Goal: Information Seeking & Learning: Learn about a topic

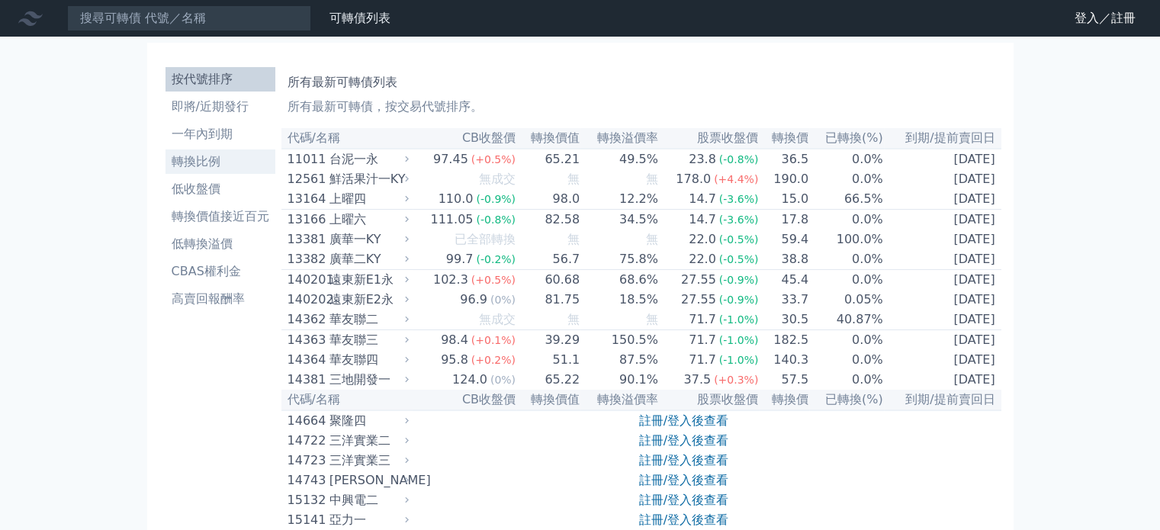
click at [201, 164] on li "轉換比例" at bounding box center [221, 162] width 110 height 18
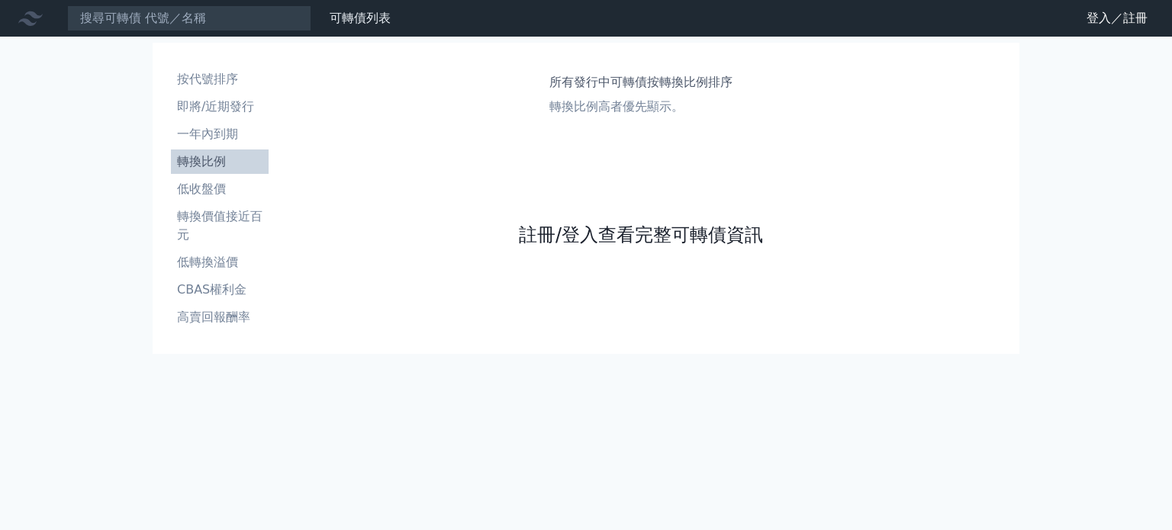
click at [543, 231] on link "註冊/登入查看完整可轉債資訊" at bounding box center [641, 235] width 244 height 24
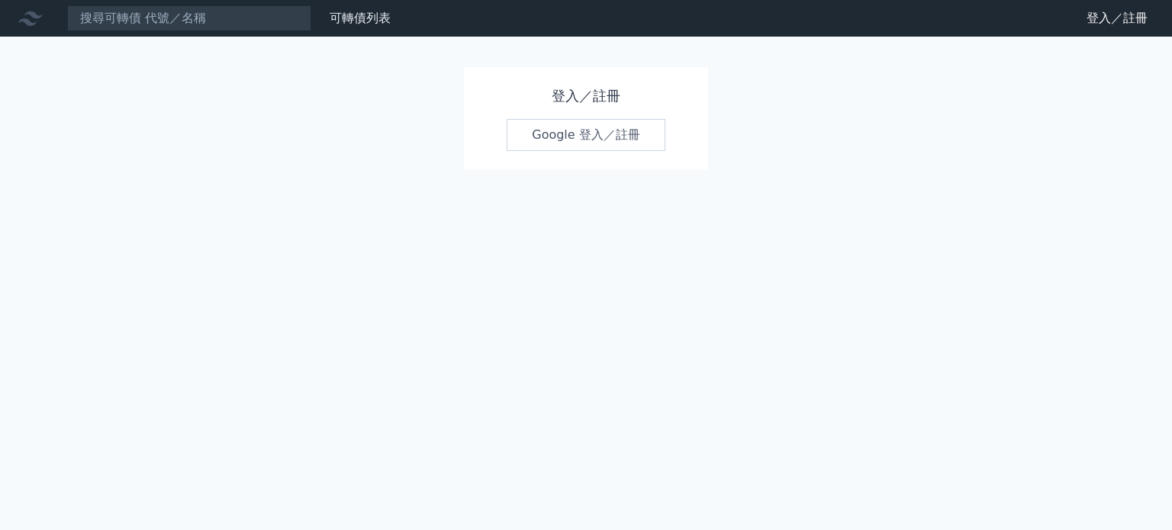
click at [584, 89] on h1 "登入／註冊" at bounding box center [586, 95] width 159 height 21
click at [552, 93] on h1 "登入／註冊" at bounding box center [586, 95] width 159 height 21
click at [557, 94] on h1 "登入／註冊" at bounding box center [586, 95] width 159 height 21
click at [621, 95] on h1 "登入／註冊" at bounding box center [586, 95] width 159 height 21
click at [600, 136] on link "Google 登入／註冊" at bounding box center [586, 135] width 159 height 32
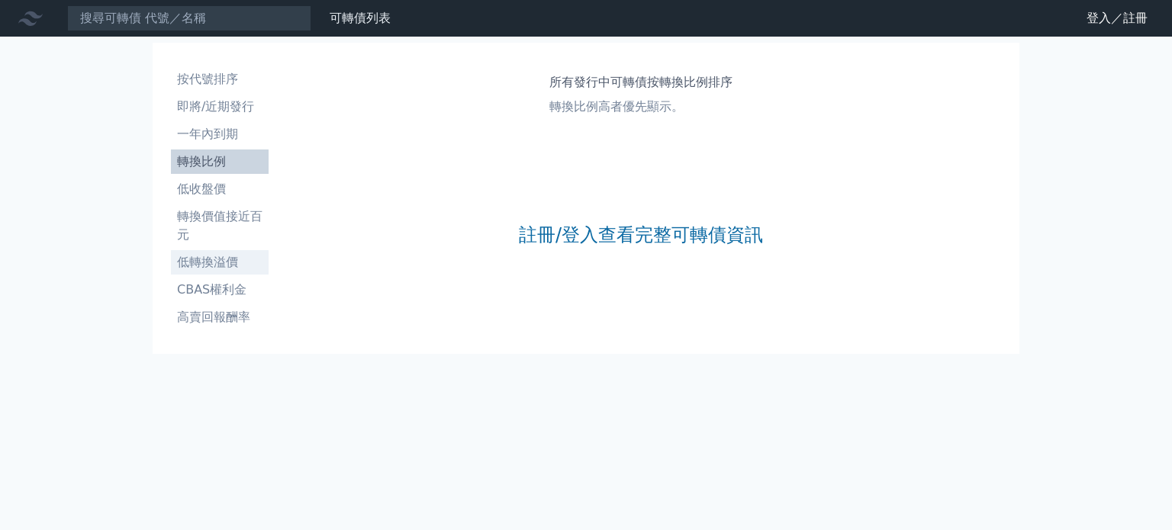
click at [219, 262] on li "低轉換溢價" at bounding box center [220, 262] width 98 height 18
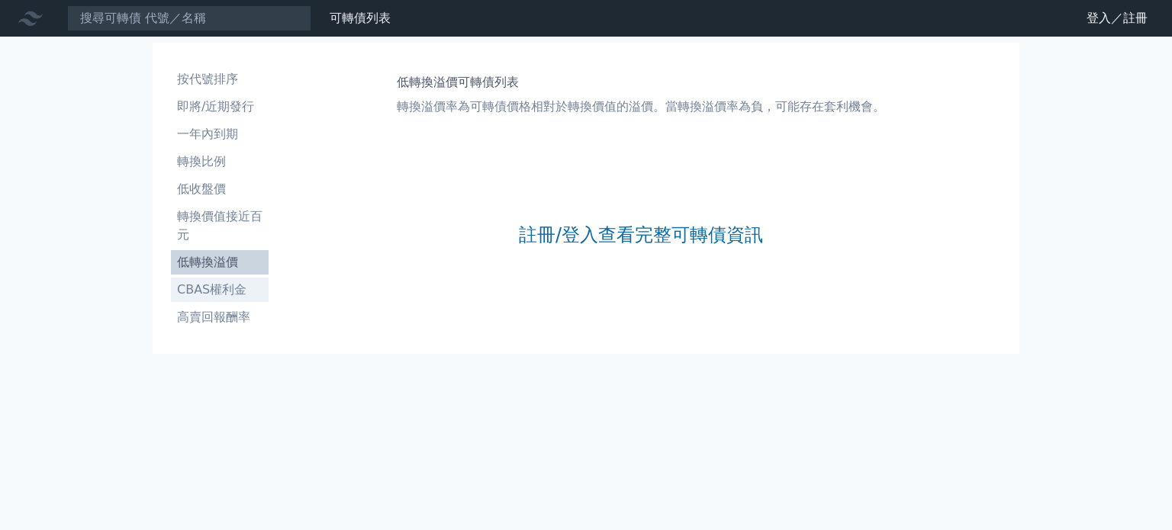
click at [221, 284] on li "CBAS權利金" at bounding box center [220, 290] width 98 height 18
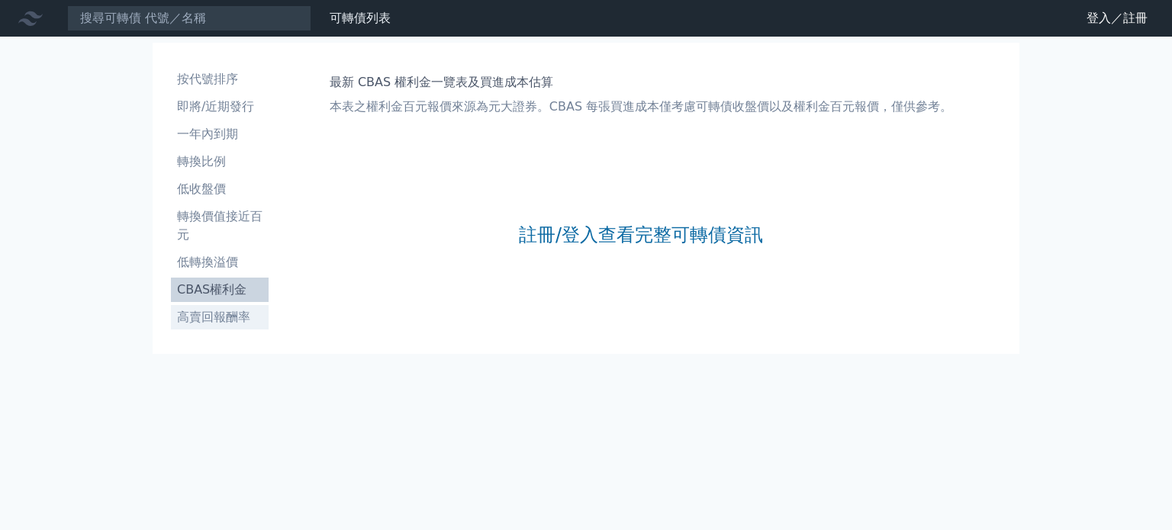
click at [222, 316] on li "高賣回報酬率" at bounding box center [220, 317] width 98 height 18
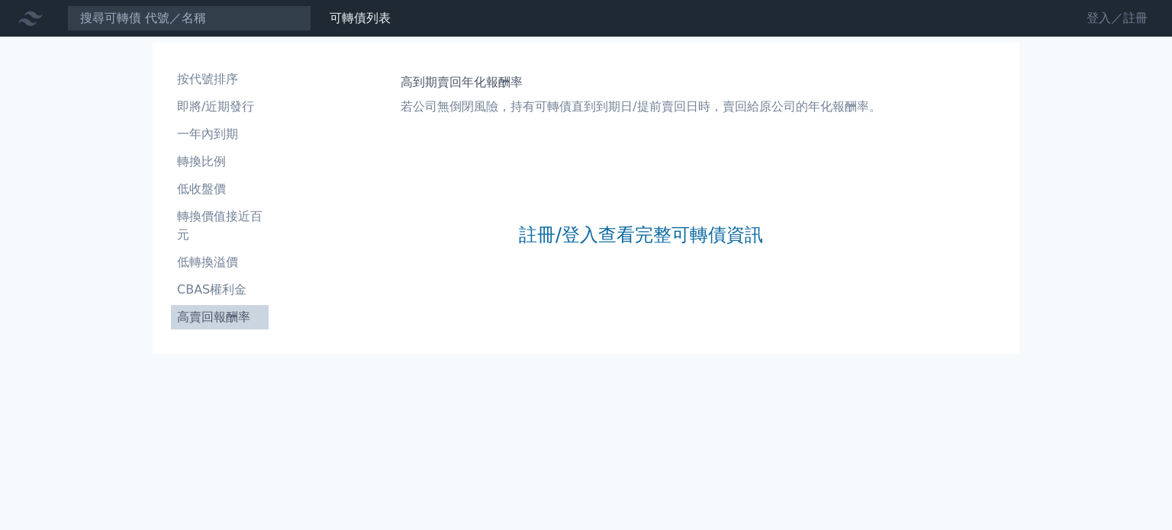
click at [1133, 16] on link "登入／註冊" at bounding box center [1116, 18] width 85 height 24
click at [237, 213] on li "轉換價值接近百元" at bounding box center [220, 226] width 98 height 37
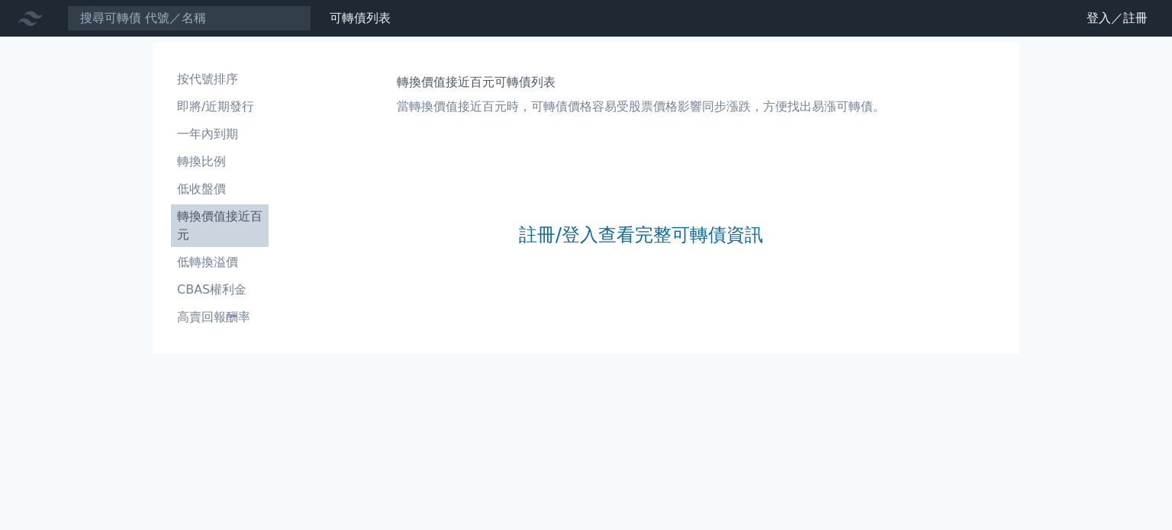
click at [68, 237] on div "可轉債列表 財務數據 可轉債列表 財務數據 登入／註冊 登入／註冊 按代號排序 即將/近期發行 一年內到期 轉換比例 低收盤價 轉換價值接近百元" at bounding box center [586, 265] width 1172 height 530
